Goal: Task Accomplishment & Management: Complete application form

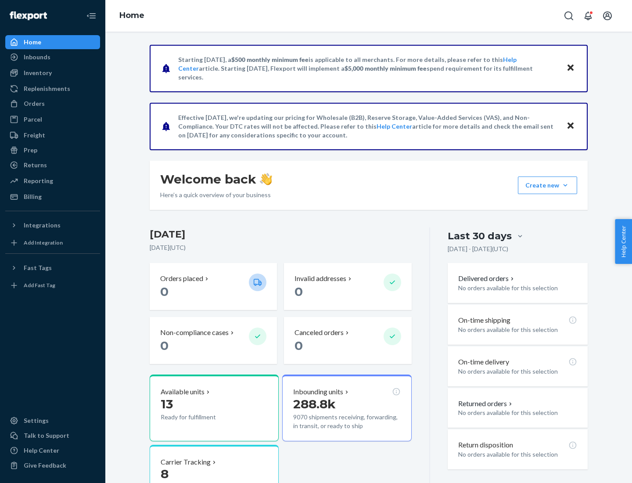
click at [565, 185] on button "Create new Create new inbound Create new order Create new product" at bounding box center [547, 185] width 59 height 18
click at [53, 57] on div "Inbounds" at bounding box center [52, 57] width 93 height 12
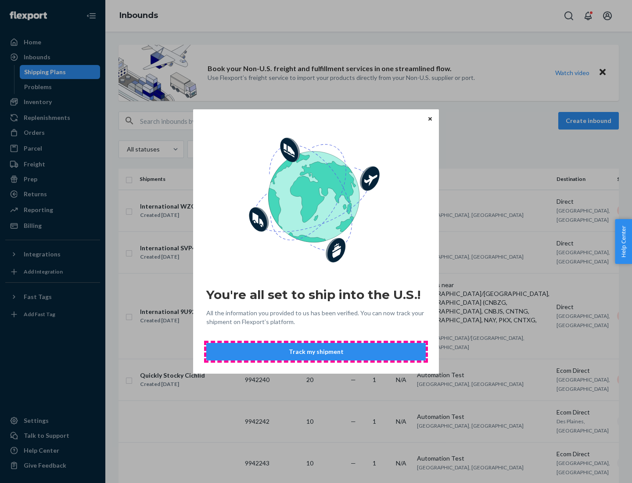
click at [316, 352] on button "Track my shipment" at bounding box center [315, 352] width 219 height 18
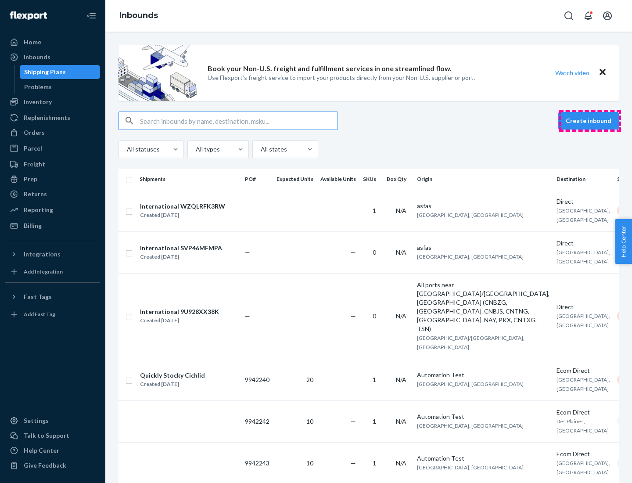
click at [590, 121] on button "Create inbound" at bounding box center [588, 121] width 61 height 18
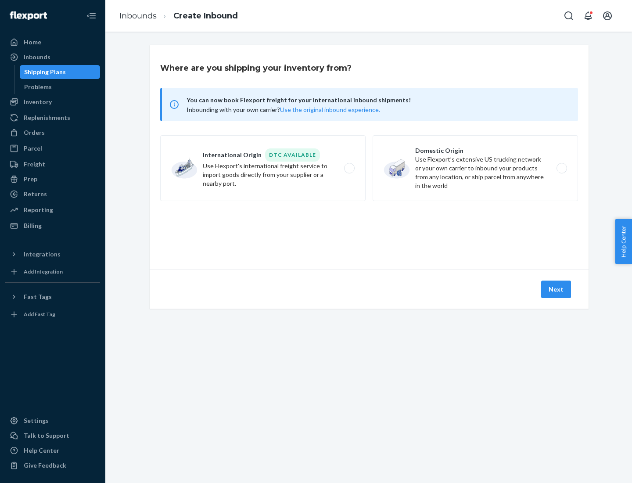
click at [263, 168] on label "International Origin DTC Available Use Flexport's international freight service…" at bounding box center [262, 168] width 205 height 66
click at [349, 168] on input "International Origin DTC Available Use Flexport's international freight service…" at bounding box center [352, 168] width 6 height 6
radio input "true"
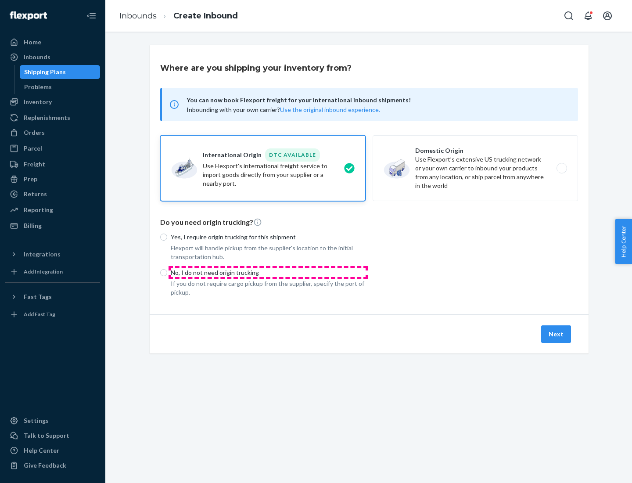
click at [268, 272] on p "No, I do not need origin trucking" at bounding box center [268, 272] width 195 height 9
click at [167, 272] on input "No, I do not need origin trucking" at bounding box center [163, 272] width 7 height 7
radio input "true"
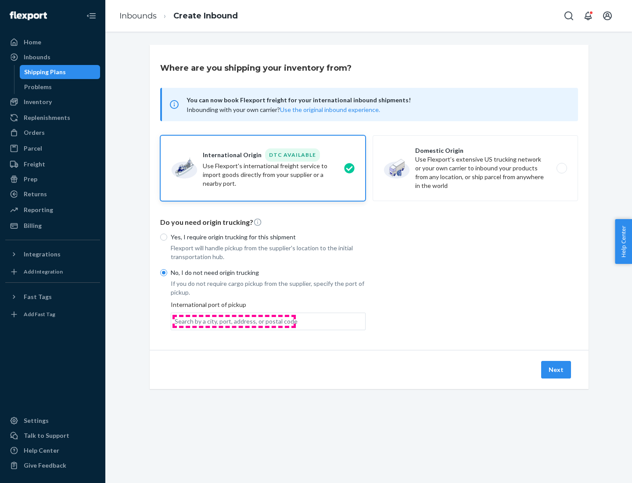
click at [234, 321] on div "Search by a city, port, address, or postal code" at bounding box center [236, 321] width 123 height 9
click at [176, 321] on input "Search by a city, port, address, or postal code" at bounding box center [175, 321] width 1 height 9
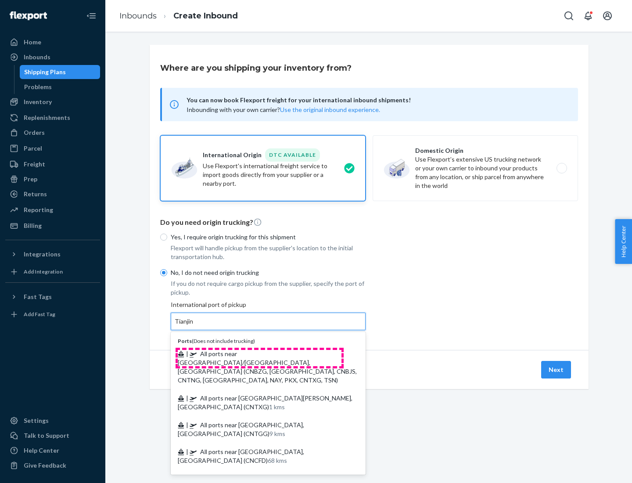
click at [259, 353] on span "| All ports near [GEOGRAPHIC_DATA]/[GEOGRAPHIC_DATA], [GEOGRAPHIC_DATA] (CNBZG,…" at bounding box center [267, 367] width 179 height 34
click at [194, 326] on input "Tianjin" at bounding box center [184, 321] width 19 height 9
type input "All ports near [GEOGRAPHIC_DATA]/[GEOGRAPHIC_DATA], [GEOGRAPHIC_DATA] (CNBZG, […"
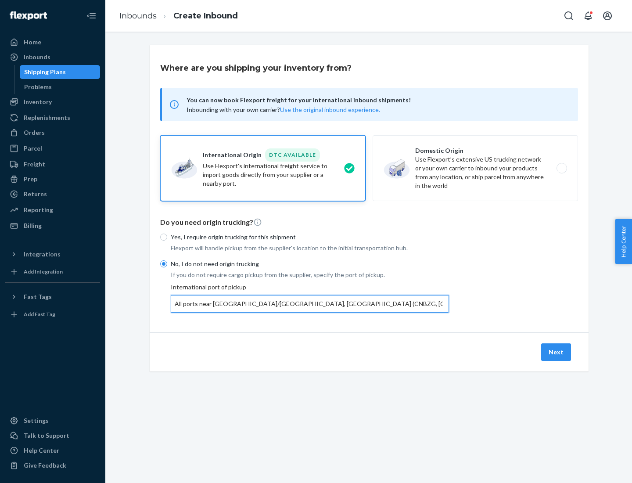
click at [557, 352] on button "Next" at bounding box center [556, 352] width 30 height 18
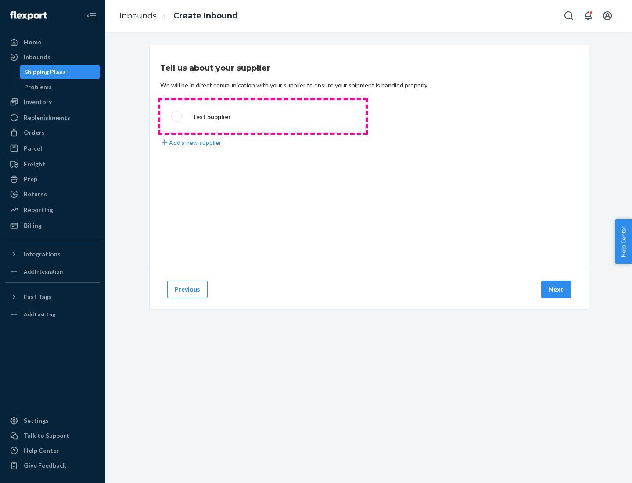
click at [263, 116] on label "Test Supplier" at bounding box center [262, 116] width 205 height 32
click at [177, 116] on input "Test Supplier" at bounding box center [174, 117] width 6 height 6
radio input "true"
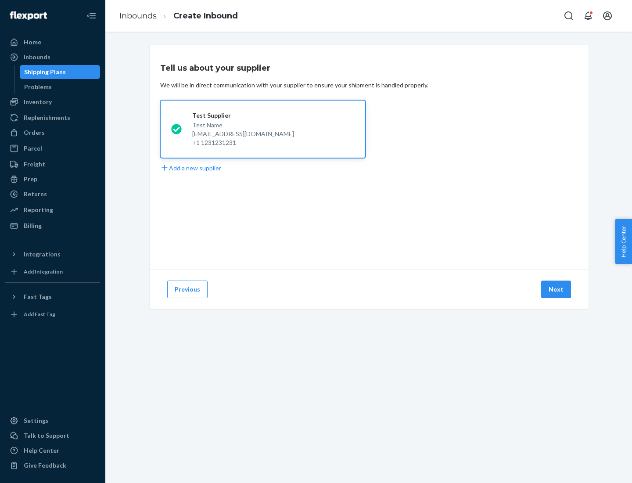
click at [557, 289] on button "Next" at bounding box center [556, 289] width 30 height 18
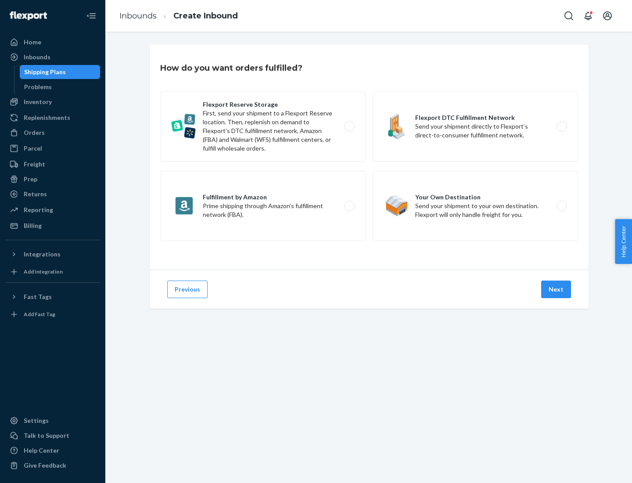
click at [263, 126] on label "Flexport Reserve Storage First, send your shipment to a Flexport Reserve locati…" at bounding box center [262, 126] width 205 height 70
click at [349, 126] on input "Flexport Reserve Storage First, send your shipment to a Flexport Reserve locati…" at bounding box center [352, 127] width 6 height 6
radio input "true"
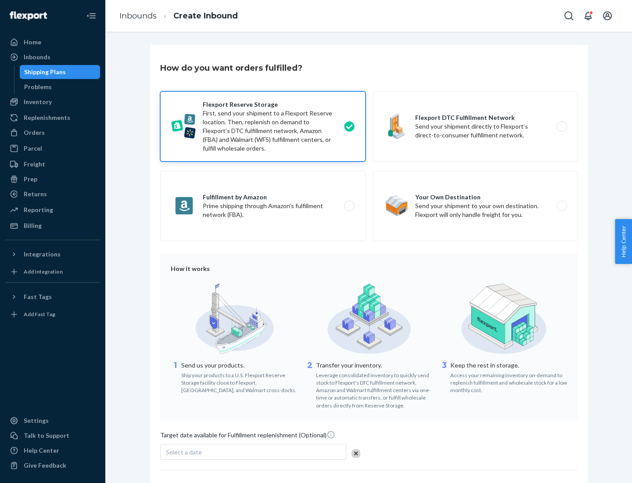
scroll to position [72, 0]
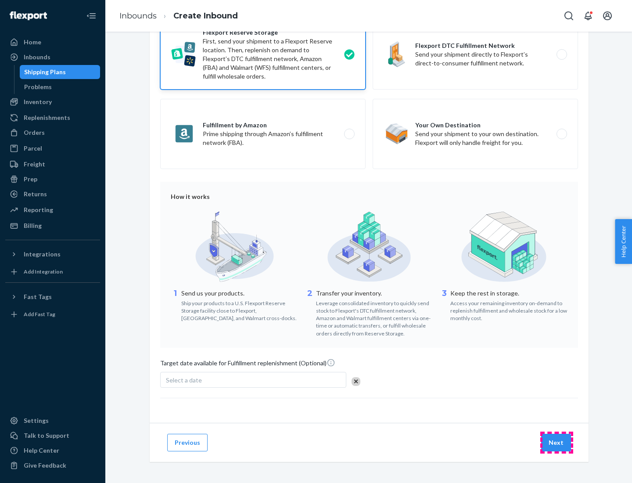
click at [557, 442] on button "Next" at bounding box center [556, 443] width 30 height 18
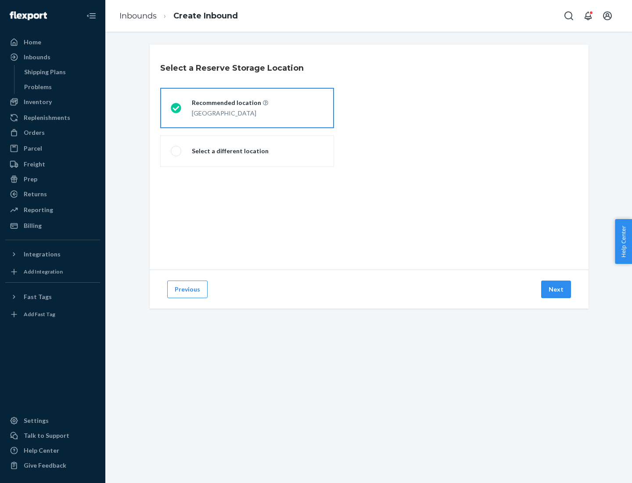
click at [247, 108] on div "[GEOGRAPHIC_DATA]" at bounding box center [230, 112] width 76 height 11
click at [176, 108] on input "Recommended location [GEOGRAPHIC_DATA]" at bounding box center [174, 108] width 6 height 6
click at [557, 289] on button "Next" at bounding box center [556, 289] width 30 height 18
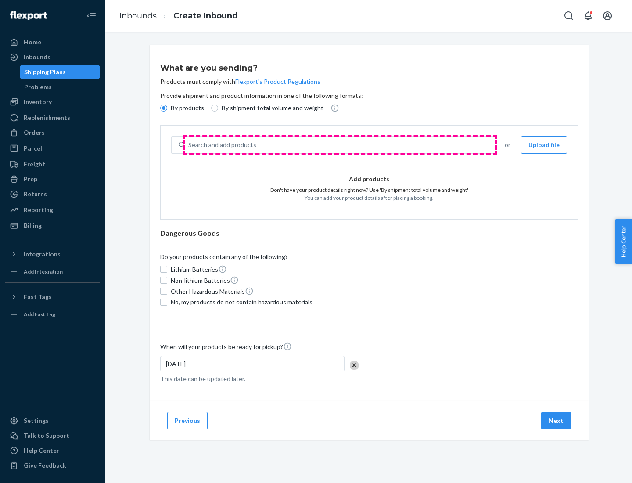
click at [340, 145] on div "Search and add products" at bounding box center [339, 145] width 309 height 16
click at [189, 145] on input "Search and add products" at bounding box center [188, 144] width 1 height 9
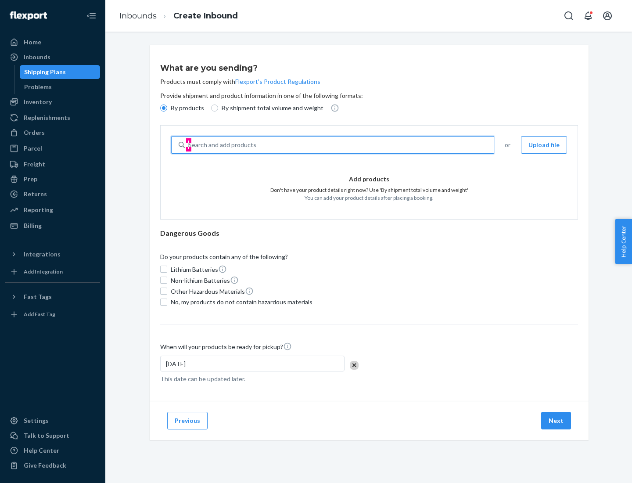
type input "basic"
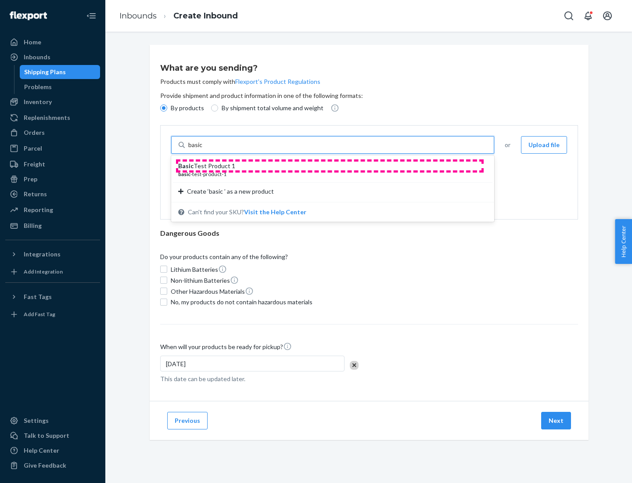
click at [330, 166] on div "Basic Test Product 1" at bounding box center [329, 166] width 302 height 9
click at [204, 149] on input "basic" at bounding box center [196, 144] width 16 height 9
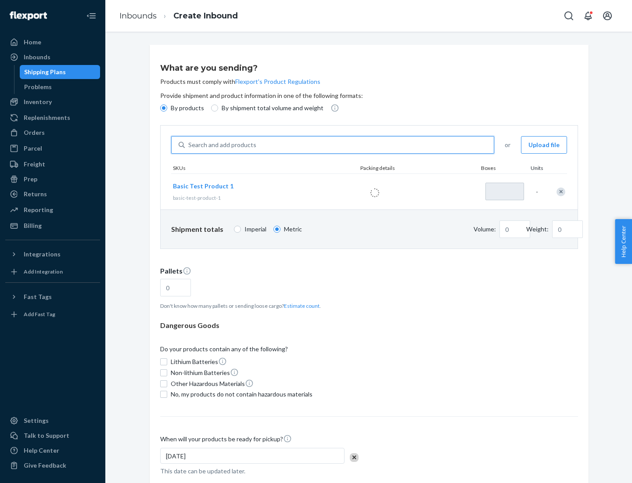
type input "1"
type input "1.09"
type input "3.27"
type input "3"
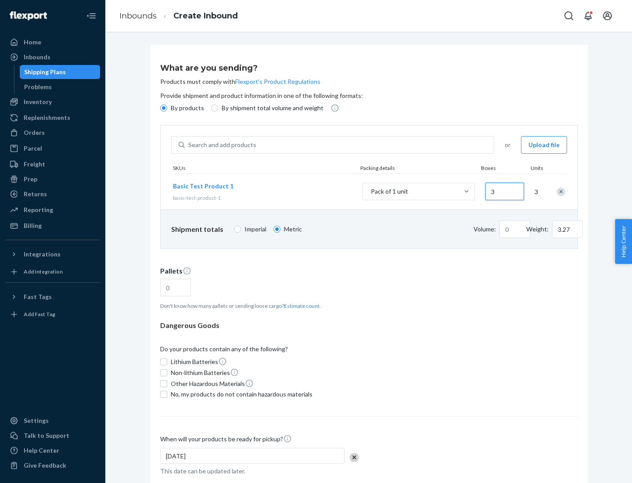
type input "0.01"
type input "32.66"
type input "30"
type input "0.07"
type input "326.59"
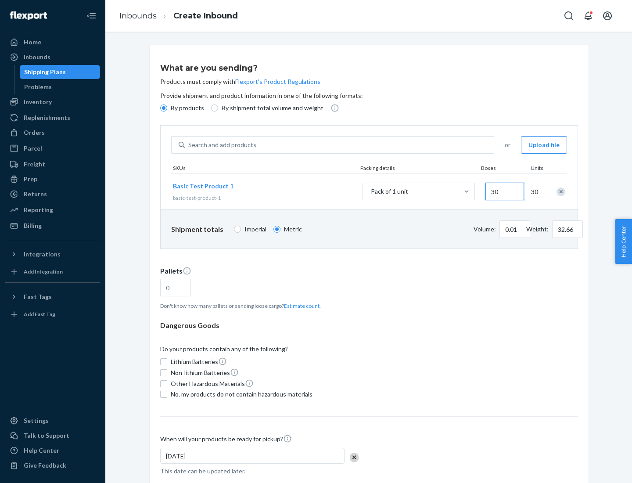
type input "300"
type input "0.68"
type input "3265.86"
type input "3000"
type input "1.09"
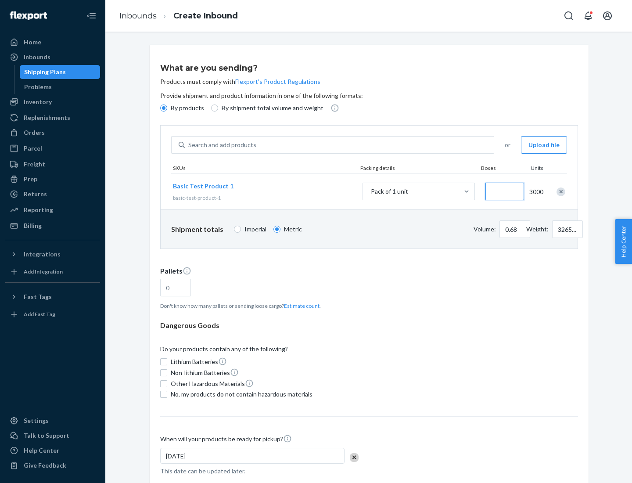
type input "1"
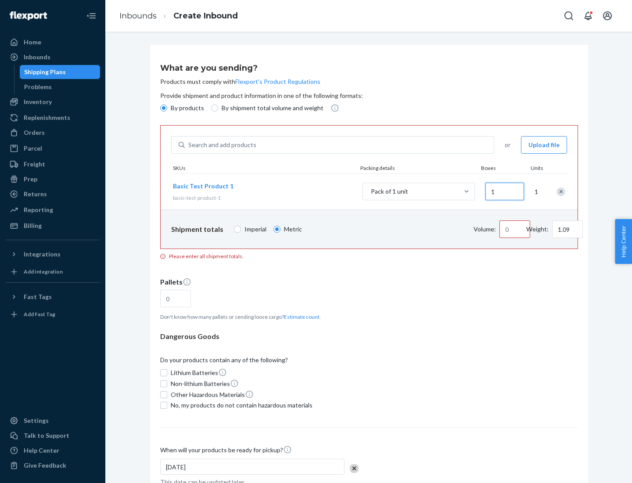
type input "10.89"
type input "10"
type input "0.02"
type input "108.86"
type input "100"
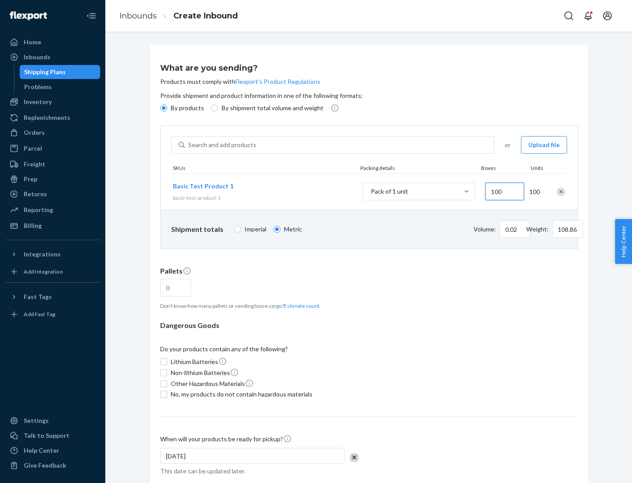
type input "0.23"
type input "1088.62"
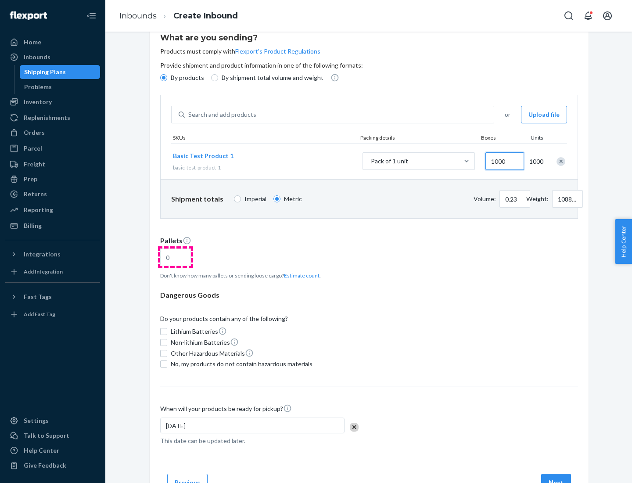
type input "1000"
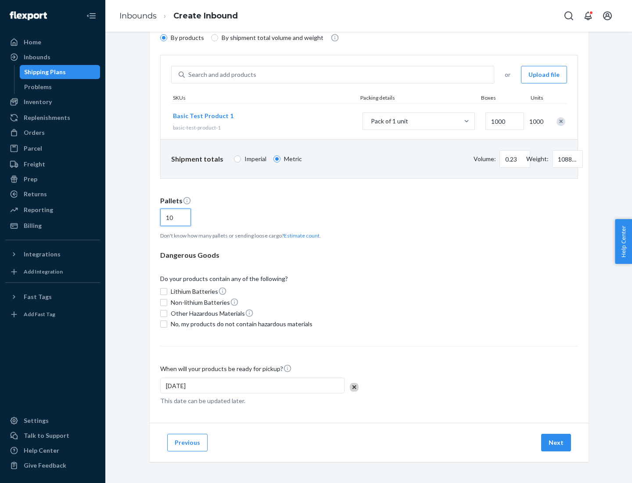
type input "10"
click at [240, 324] on span "No, my products do not contain hazardous materials" at bounding box center [242, 324] width 142 height 9
click at [167, 324] on input "No, my products do not contain hazardous materials" at bounding box center [163, 323] width 7 height 7
checkbox input "true"
click at [557, 442] on button "Next" at bounding box center [556, 443] width 30 height 18
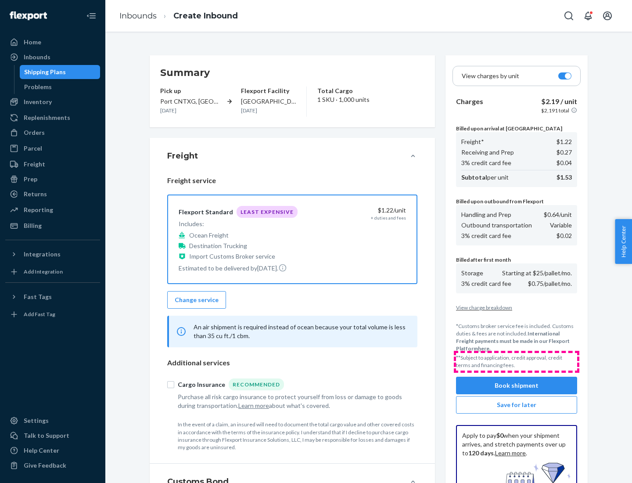
scroll to position [128, 0]
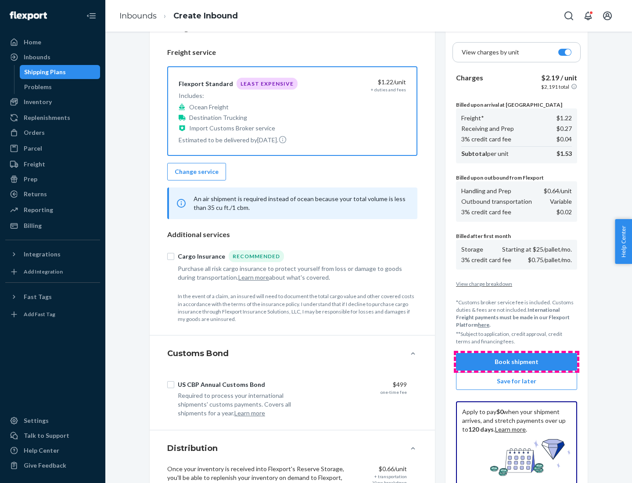
click at [517, 362] on button "Book shipment" at bounding box center [516, 362] width 121 height 18
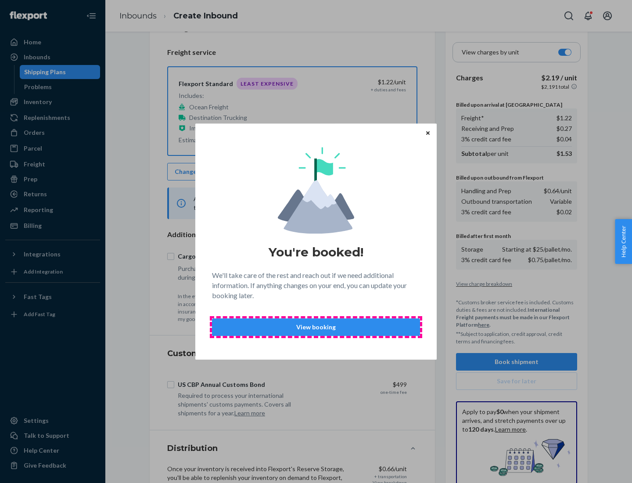
click at [316, 327] on p "View booking" at bounding box center [315, 327] width 193 height 9
